Goal: Task Accomplishment & Management: Use online tool/utility

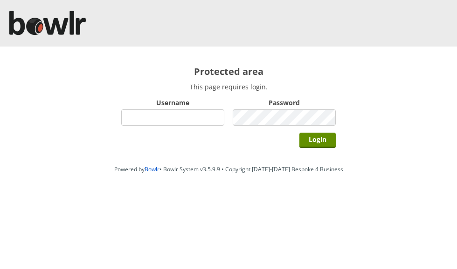
type input "grahamw"
click at [318, 140] on input "Login" at bounding box center [317, 140] width 36 height 15
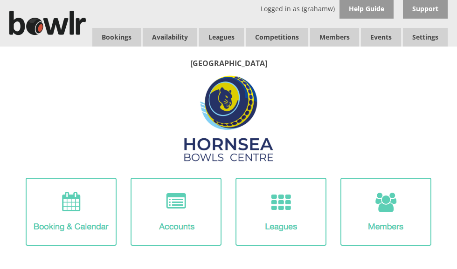
click at [228, 34] on link "Leagues" at bounding box center [221, 37] width 45 height 19
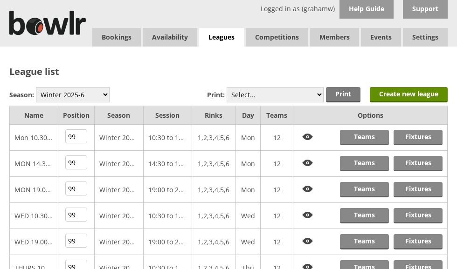
click at [419, 185] on link "Fixtures" at bounding box center [417, 189] width 49 height 15
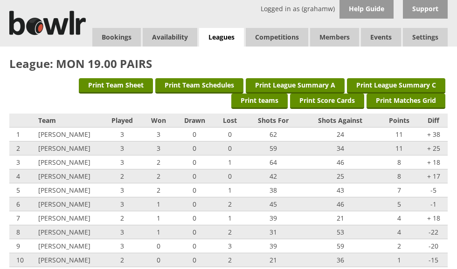
click at [122, 34] on link "Bookings" at bounding box center [116, 37] width 48 height 19
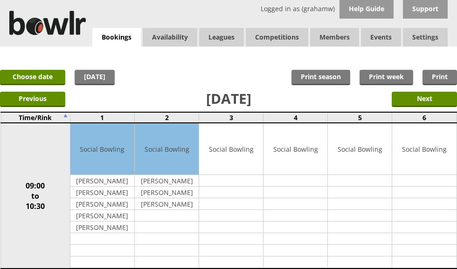
click at [424, 94] on input "Next" at bounding box center [423, 99] width 65 height 15
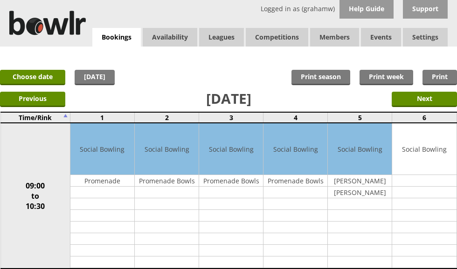
click at [432, 98] on input "Next" at bounding box center [423, 99] width 65 height 15
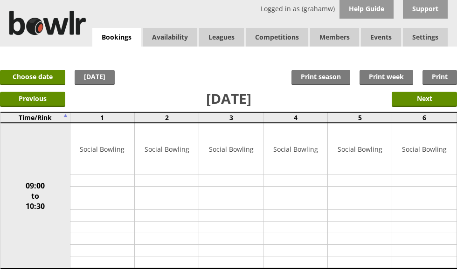
click at [430, 96] on input "Next" at bounding box center [423, 99] width 65 height 15
click at [433, 94] on input "Next" at bounding box center [423, 99] width 65 height 15
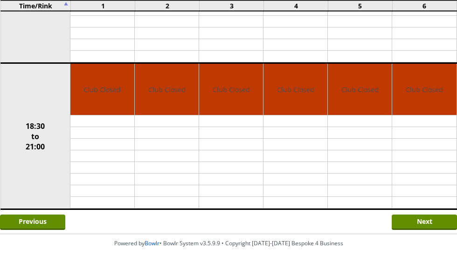
scroll to position [645, 0]
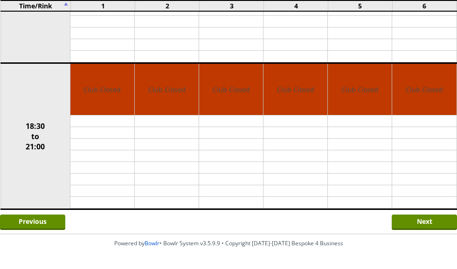
click at [429, 219] on input "Next" at bounding box center [423, 222] width 65 height 15
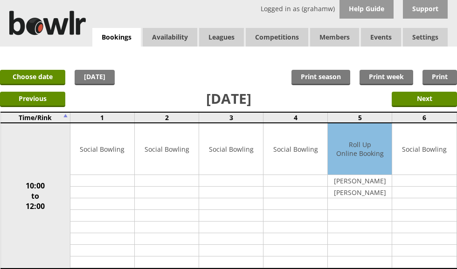
click at [432, 97] on input "Next" at bounding box center [423, 99] width 65 height 15
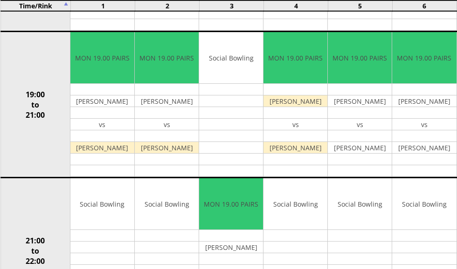
scroll to position [824, 0]
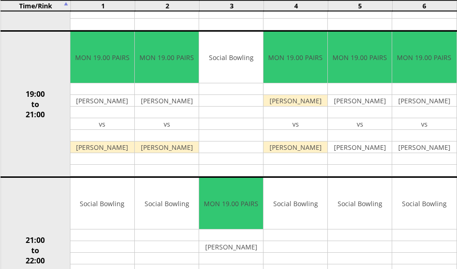
click at [447, 218] on td "Social Bowling" at bounding box center [424, 204] width 64 height 52
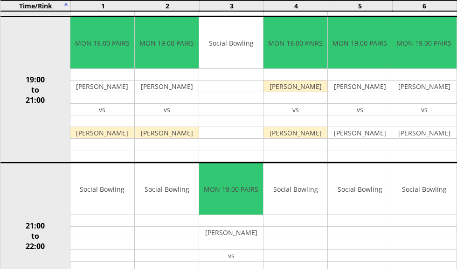
scroll to position [839, 0]
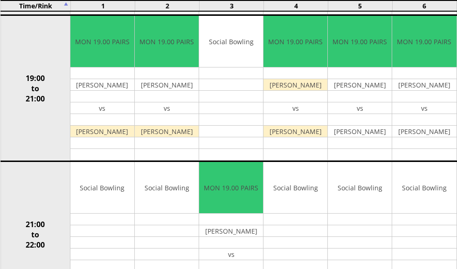
click at [436, 206] on td "Social Bowling" at bounding box center [424, 188] width 64 height 52
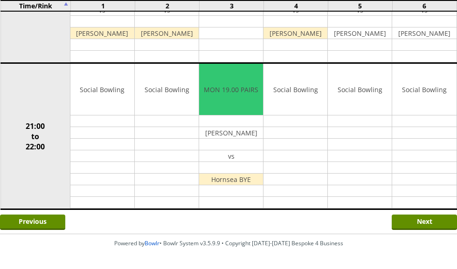
scroll to position [938, 0]
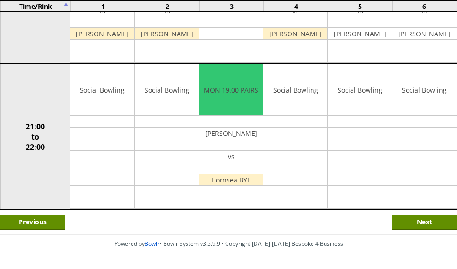
click at [433, 219] on input "Next" at bounding box center [423, 222] width 65 height 15
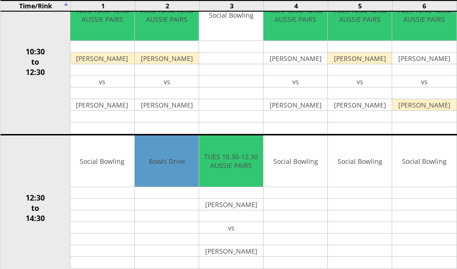
scroll to position [281, 0]
click at [446, 167] on td "Social Bowling" at bounding box center [424, 162] width 64 height 52
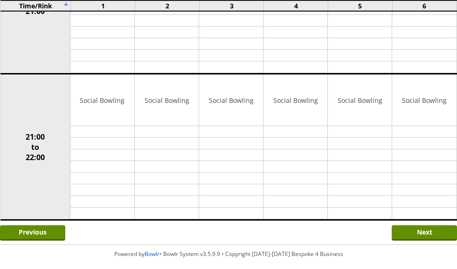
scroll to position [938, 0]
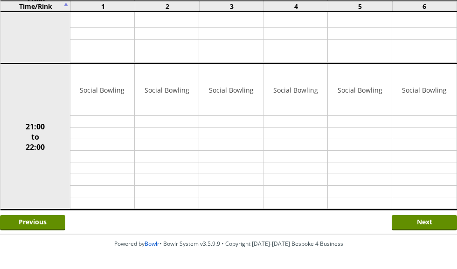
click at [433, 216] on input "Next" at bounding box center [423, 222] width 65 height 15
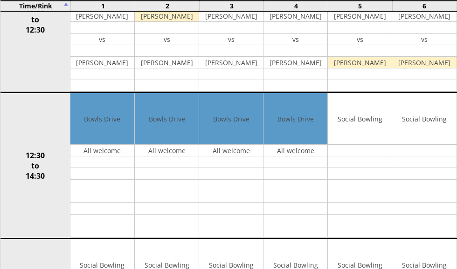
scroll to position [323, 0]
click at [446, 132] on td "Social Bowling" at bounding box center [424, 119] width 64 height 52
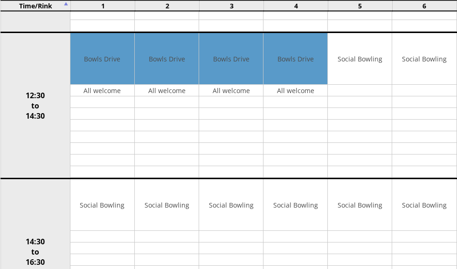
scroll to position [383, 0]
click at [385, 79] on td "Social Bowling" at bounding box center [360, 59] width 64 height 52
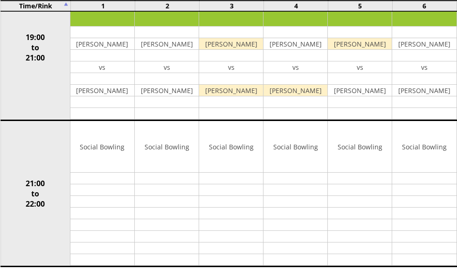
scroll to position [938, 0]
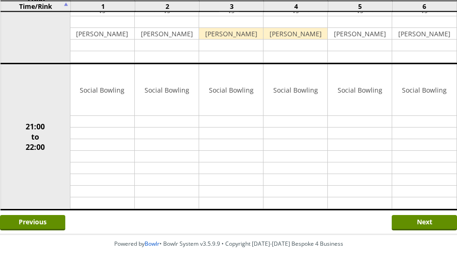
click at [428, 220] on input "Next" at bounding box center [423, 222] width 65 height 15
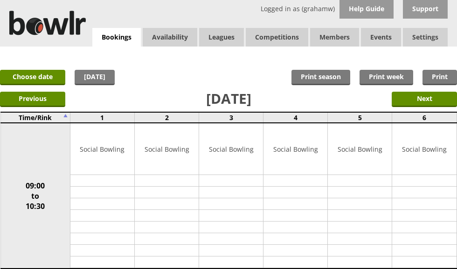
click at [0, 0] on link "Log Out" at bounding box center [0, 0] width 0 height 0
